Goal: Task Accomplishment & Management: Use online tool/utility

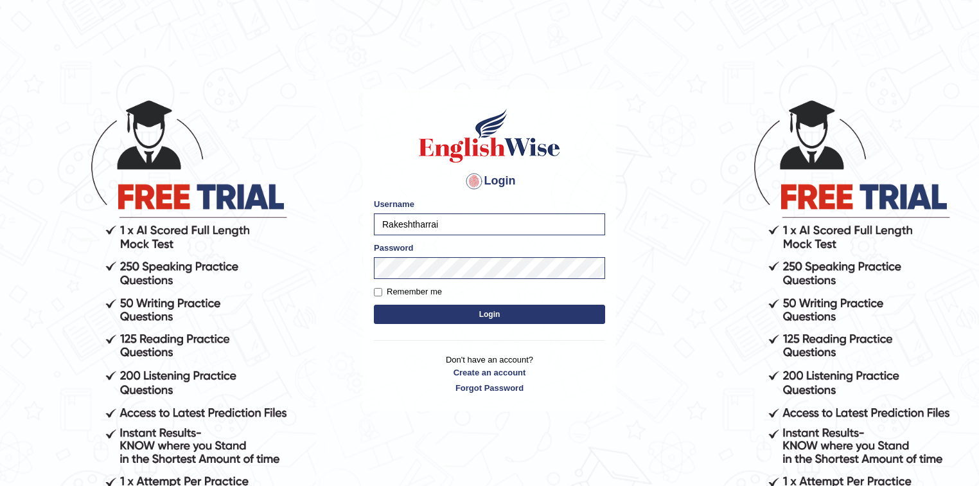
click at [448, 254] on div "Password" at bounding box center [489, 260] width 231 height 37
click at [452, 314] on button "Login" at bounding box center [489, 314] width 231 height 19
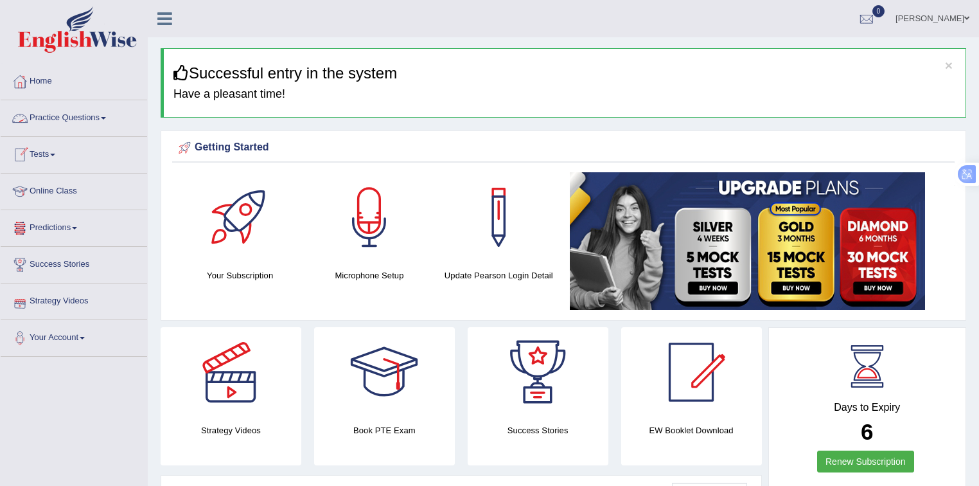
click at [49, 154] on link "Tests" at bounding box center [74, 153] width 146 height 32
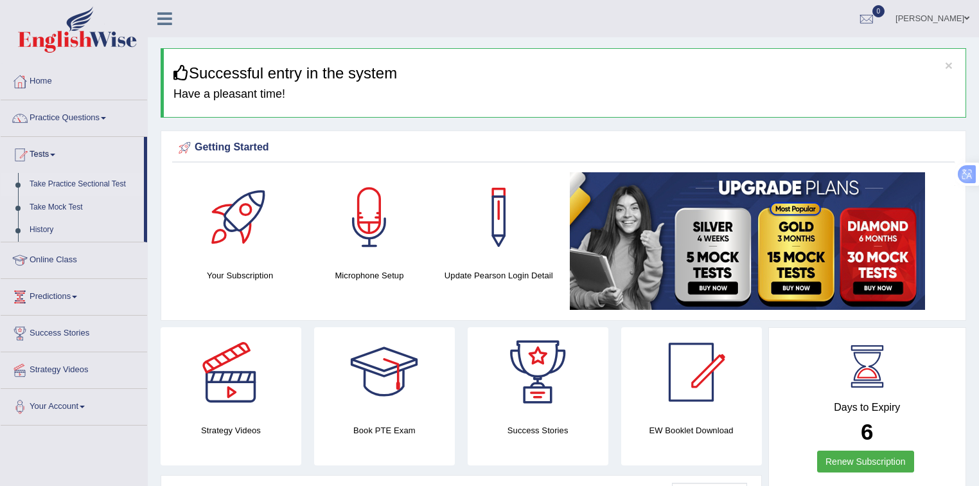
click at [71, 181] on link "Take Practice Sectional Test" at bounding box center [84, 184] width 120 height 23
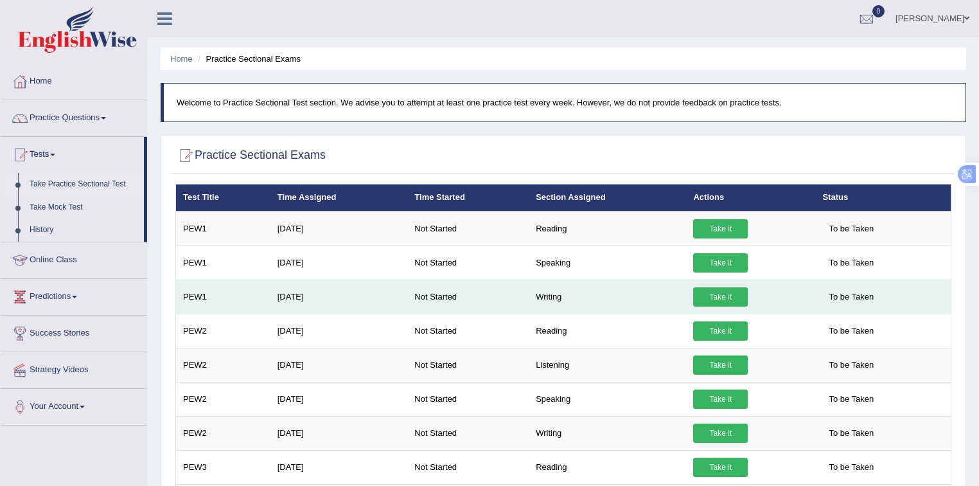
click at [712, 292] on link "Take it" at bounding box center [720, 296] width 55 height 19
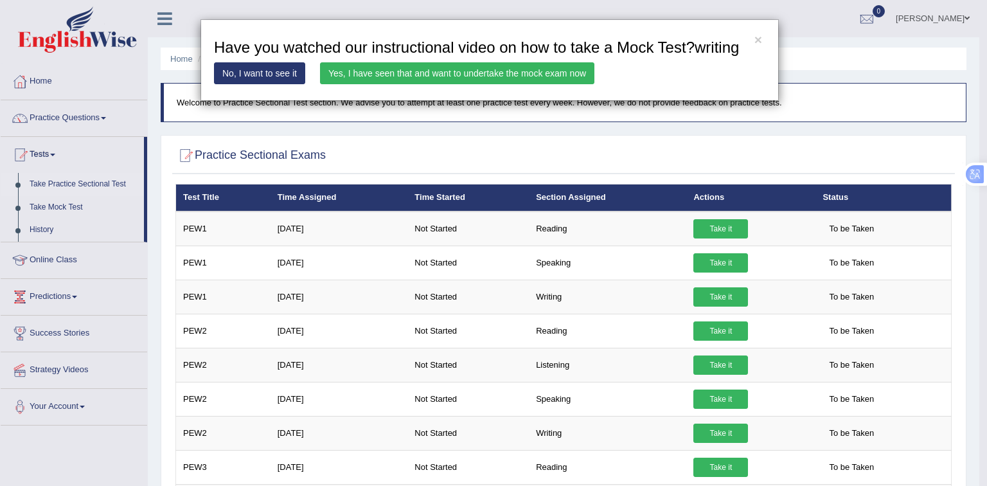
click at [716, 296] on div "× Have you watched our instructional video on how to take a Mock Test?writing N…" at bounding box center [493, 243] width 987 height 486
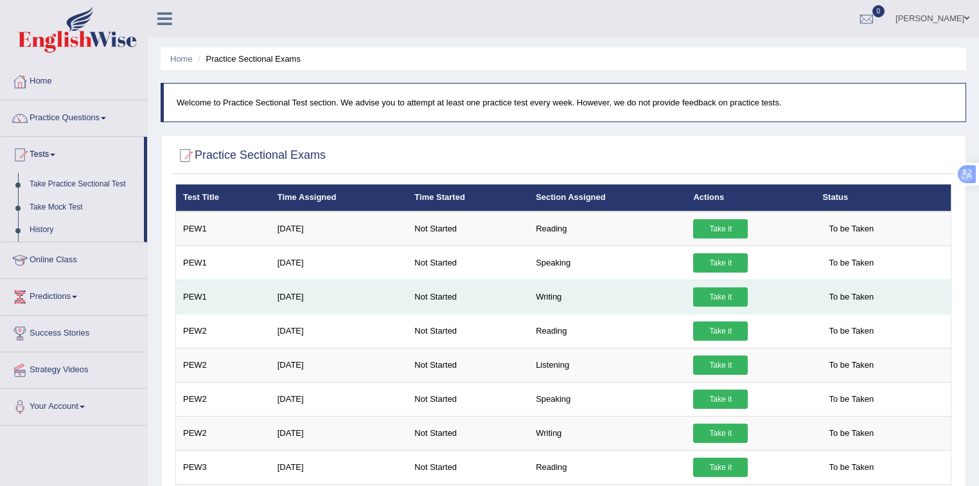
click at [725, 296] on link "Take it" at bounding box center [720, 296] width 55 height 19
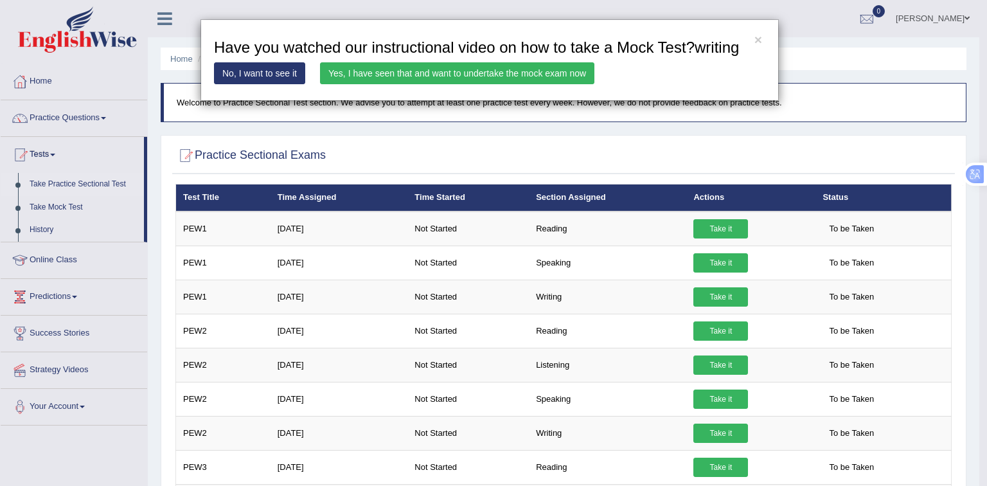
click at [373, 76] on link "Yes, I have seen that and want to undertake the mock exam now" at bounding box center [457, 73] width 274 height 22
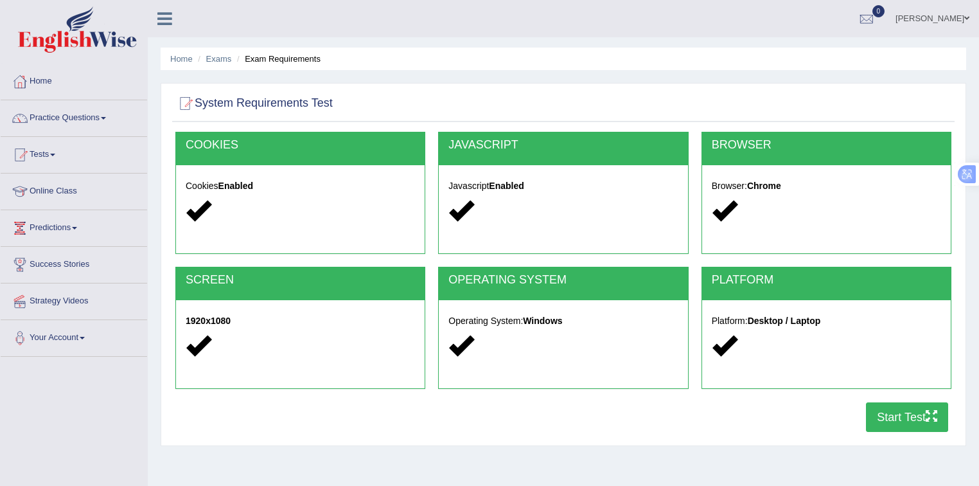
click at [899, 414] on button "Start Test" at bounding box center [907, 417] width 82 height 30
